Goal: Information Seeking & Learning: Learn about a topic

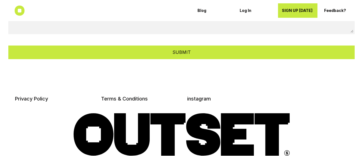
scroll to position [1882, 0]
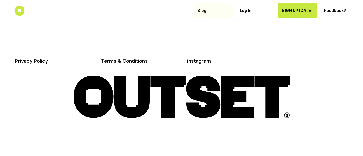
click at [203, 9] on p "Blog" at bounding box center [214, 10] width 32 height 5
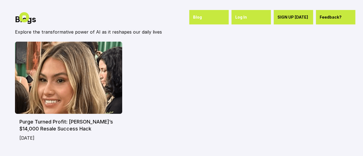
scroll to position [32, 0]
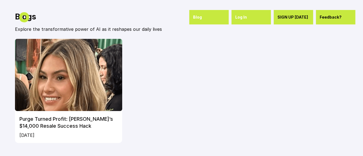
click at [79, 94] on img at bounding box center [69, 75] width 108 height 72
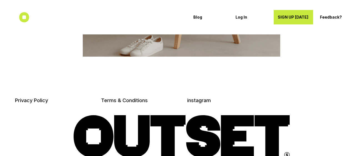
scroll to position [2140, 0]
